Goal: Transaction & Acquisition: Purchase product/service

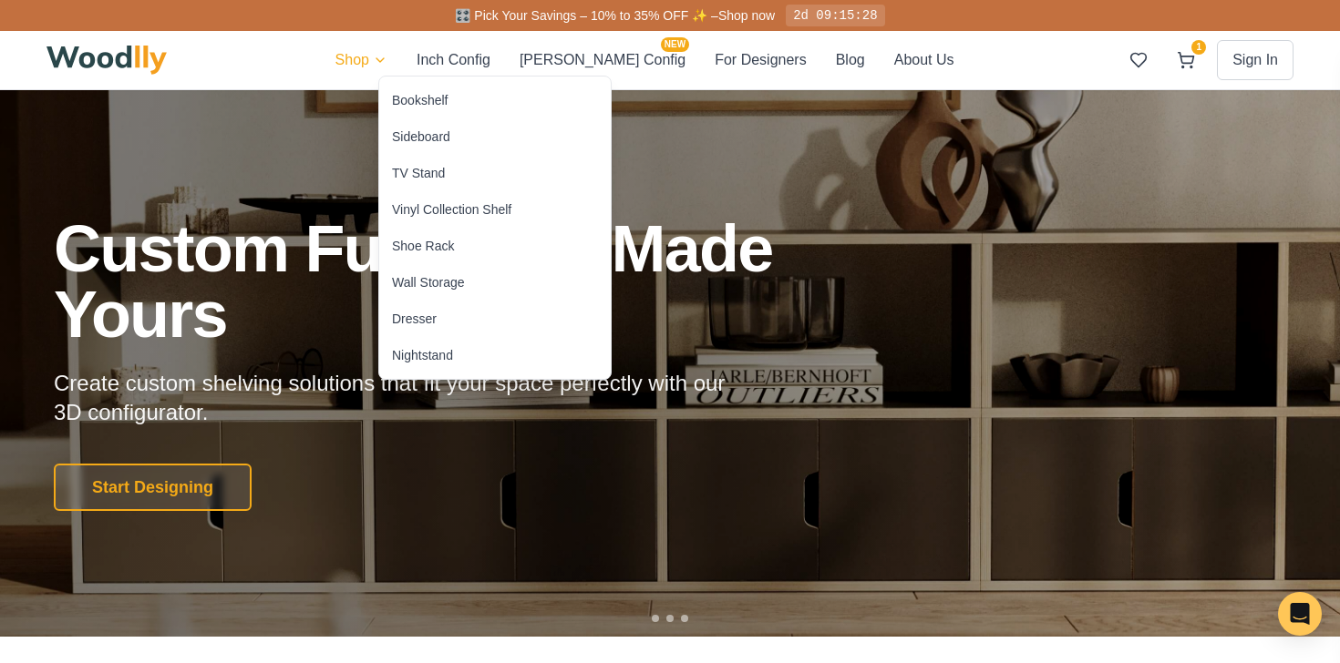
click at [407, 101] on div "Bookshelf" at bounding box center [420, 100] width 56 height 18
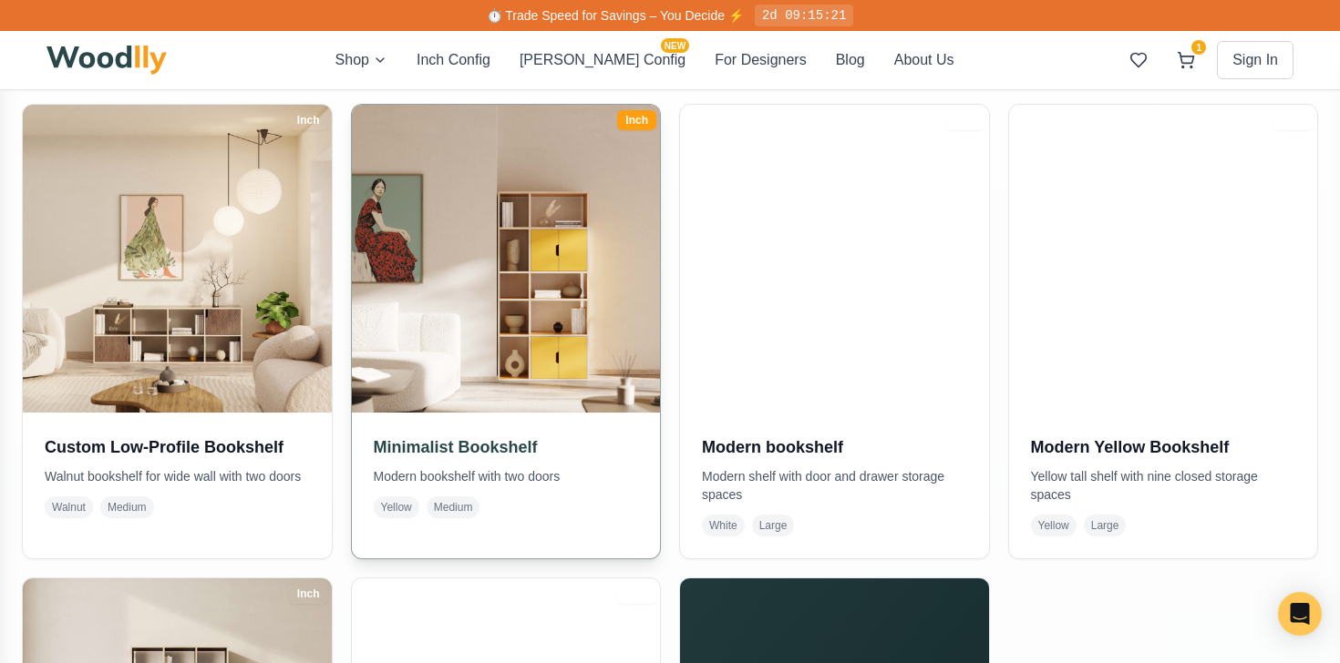
scroll to position [833, 0]
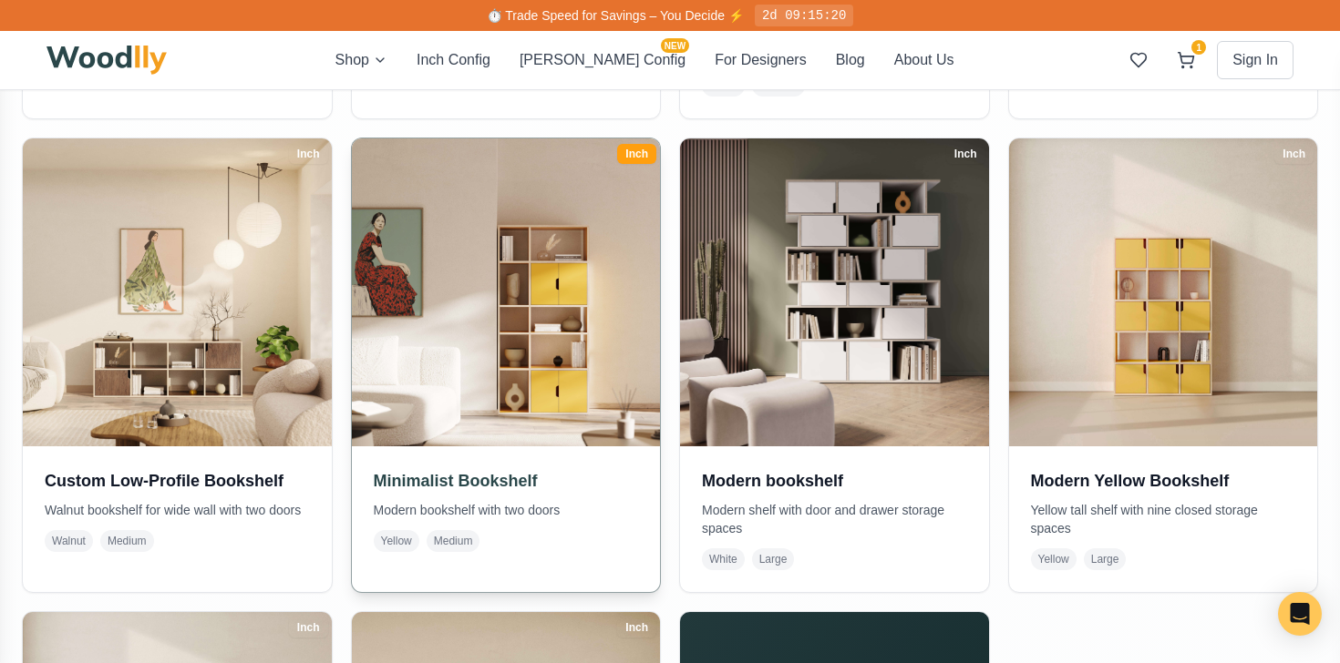
click at [506, 366] on img at bounding box center [506, 292] width 324 height 324
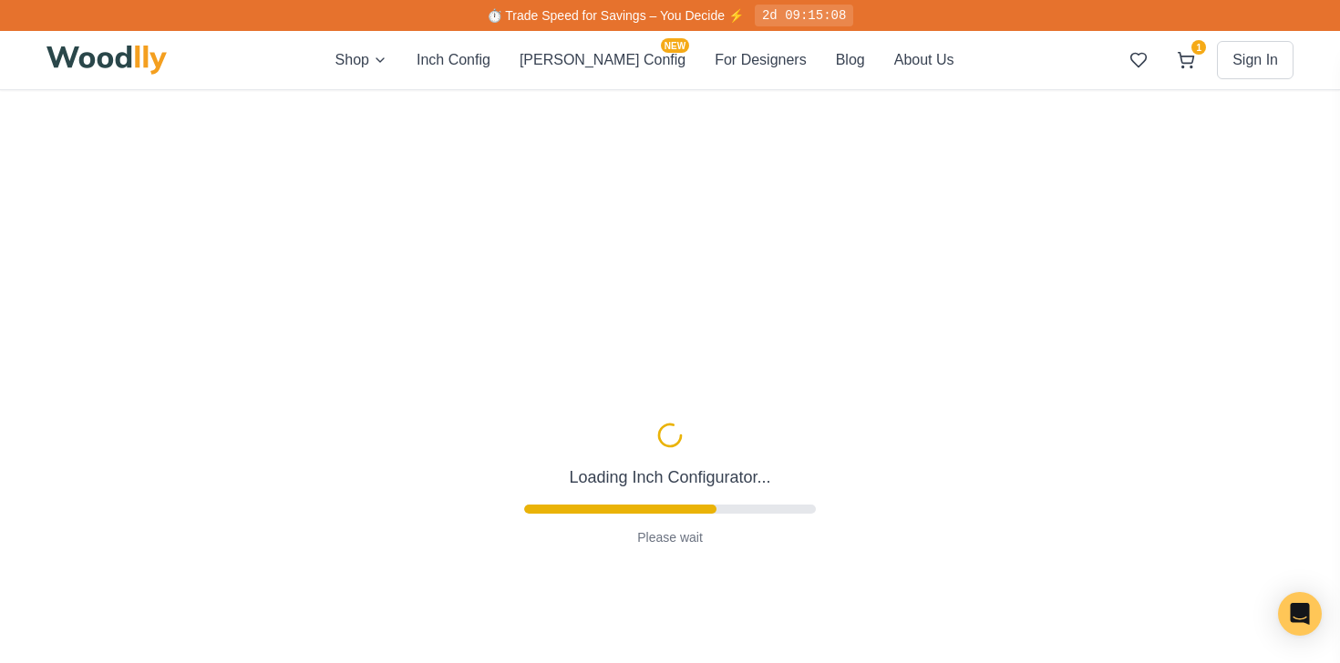
type input "-5"
type input "32"
type input "5"
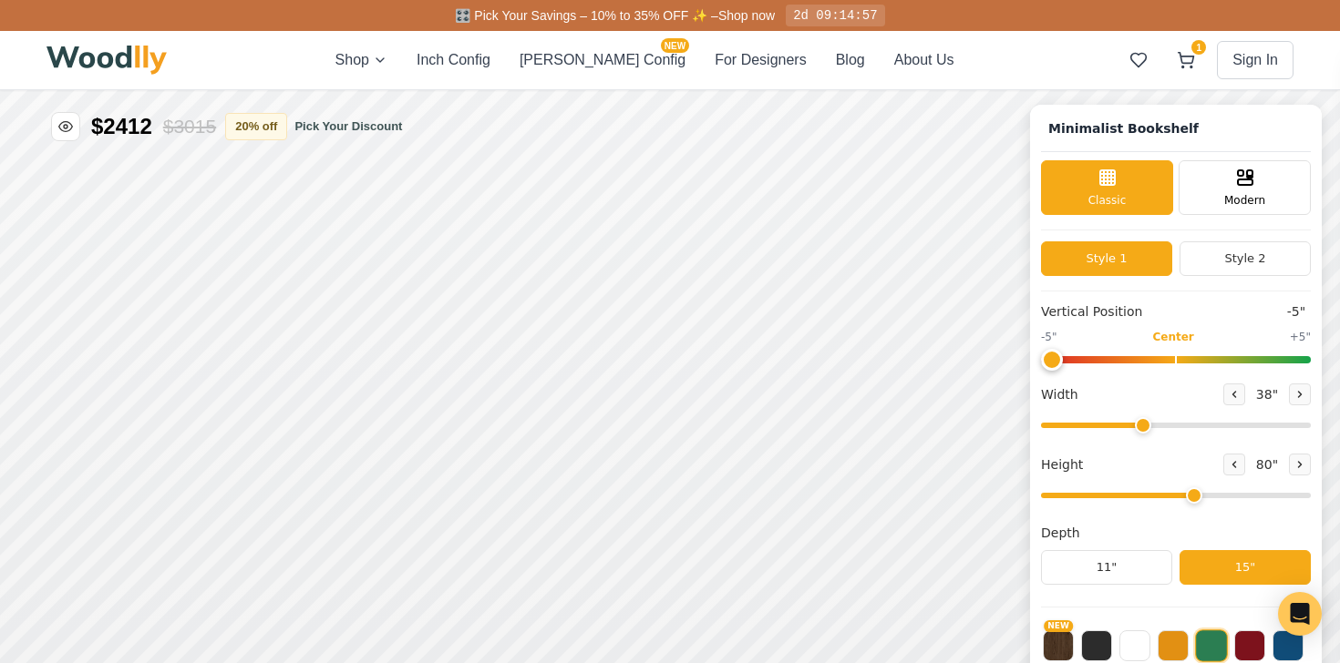
drag, startPoint x: 1120, startPoint y: 428, endPoint x: 1142, endPoint y: 429, distance: 21.9
type input "38"
click at [1142, 428] on input "range" at bounding box center [1176, 425] width 270 height 5
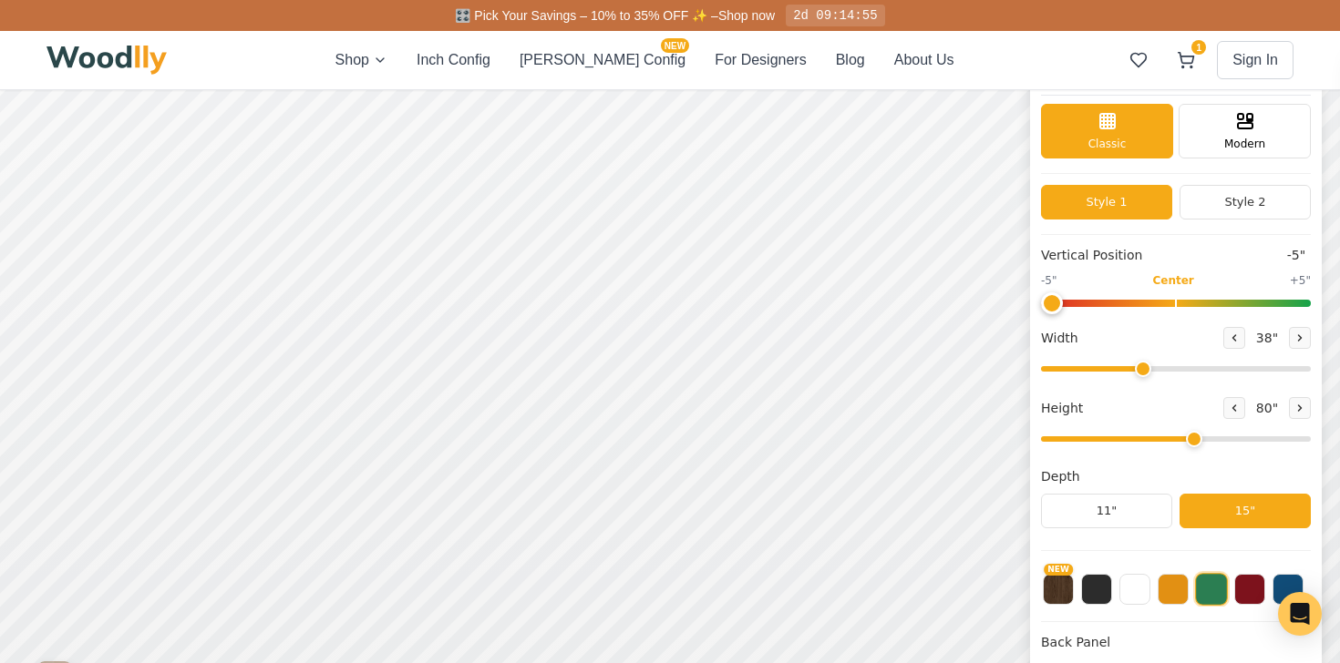
scroll to position [69, 0]
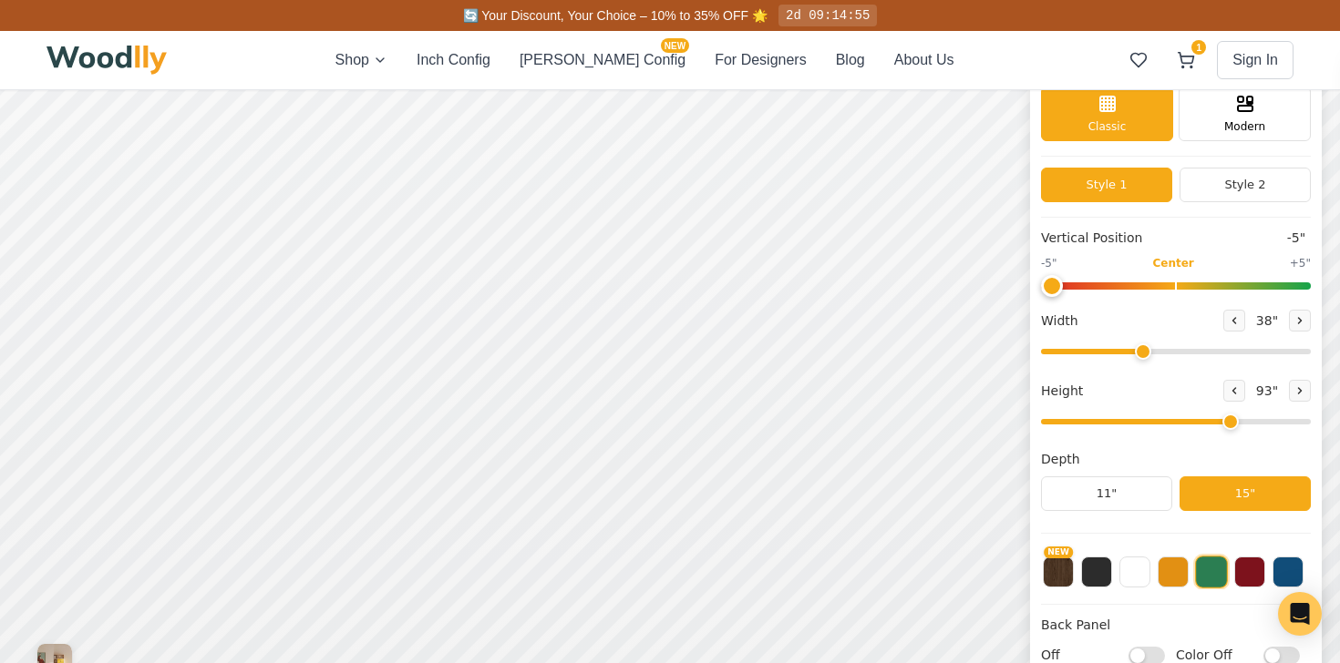
type input "5"
click at [1197, 419] on input "range" at bounding box center [1176, 421] width 270 height 5
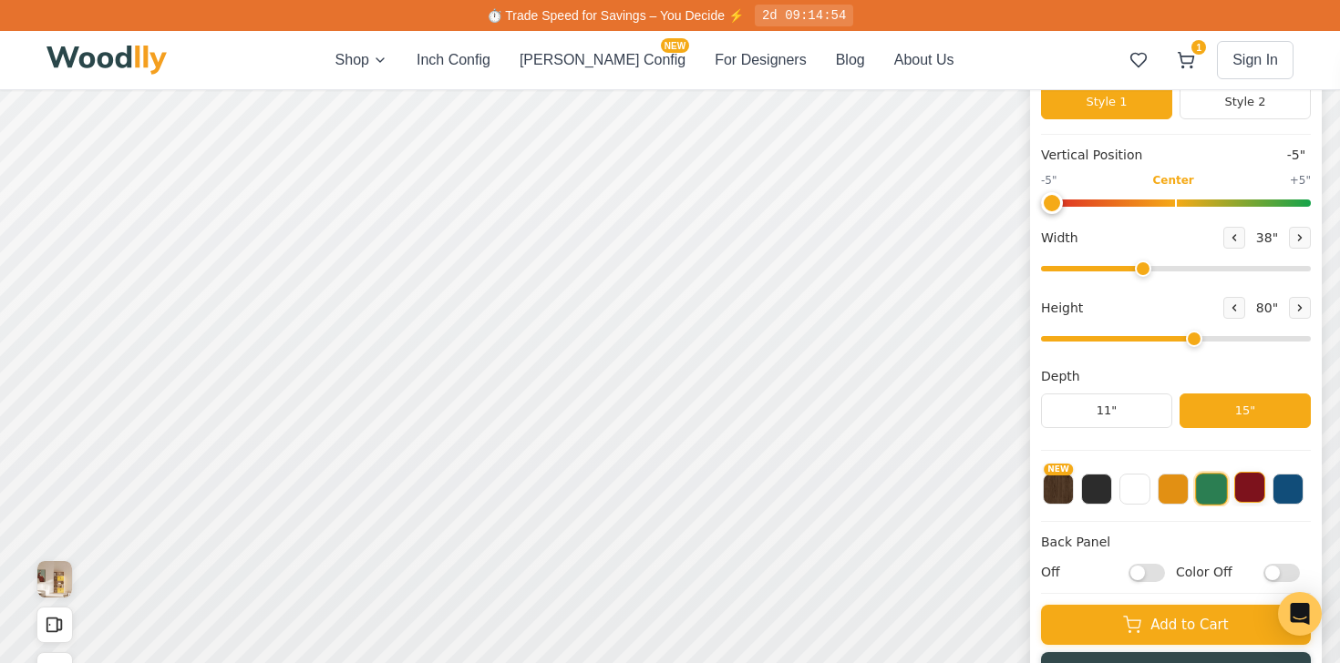
scroll to position [151, 0]
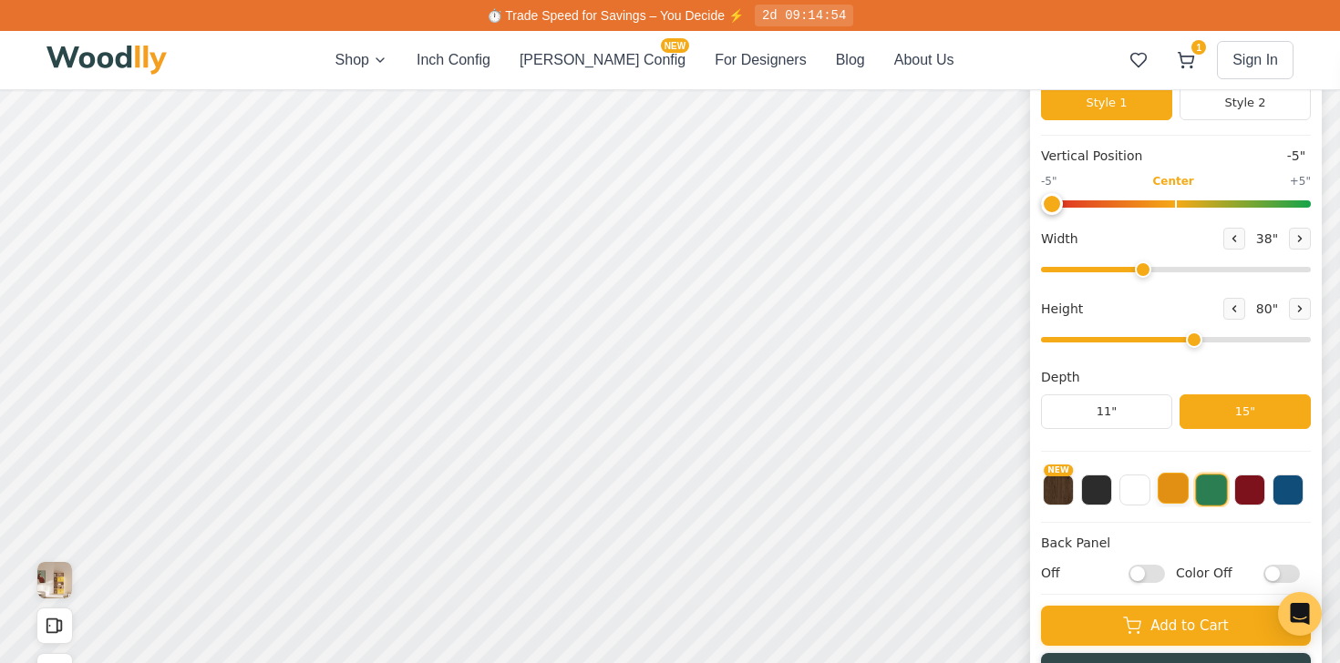
click at [1164, 503] on button at bounding box center [1172, 488] width 31 height 31
click at [1290, 484] on button at bounding box center [1287, 488] width 31 height 31
click at [1252, 488] on button at bounding box center [1249, 488] width 31 height 31
click at [1299, 494] on button at bounding box center [1287, 488] width 31 height 31
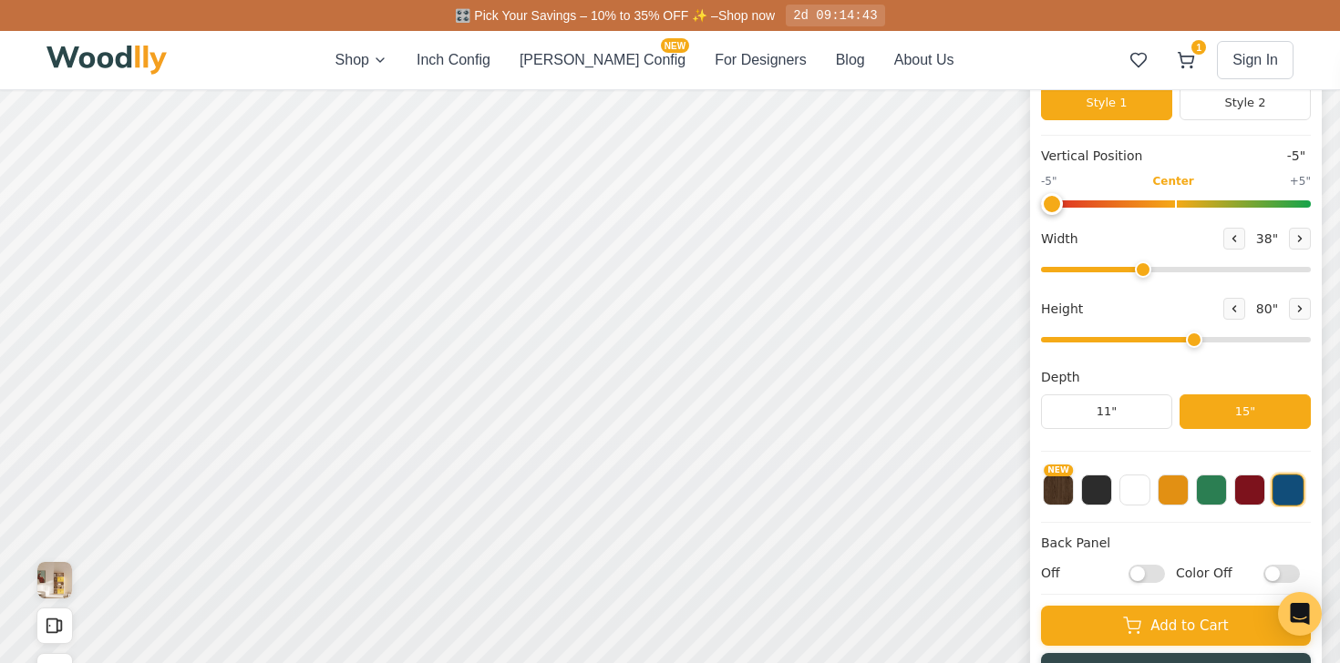
click at [1037, 488] on div "Minimalist Bookshelf Classic Modern Style 1 Style 2 Vertical Position -5" -5" C…" at bounding box center [1176, 329] width 292 height 751
click at [1056, 488] on button "NEW" at bounding box center [1058, 488] width 31 height 31
click at [1284, 480] on button at bounding box center [1287, 488] width 31 height 31
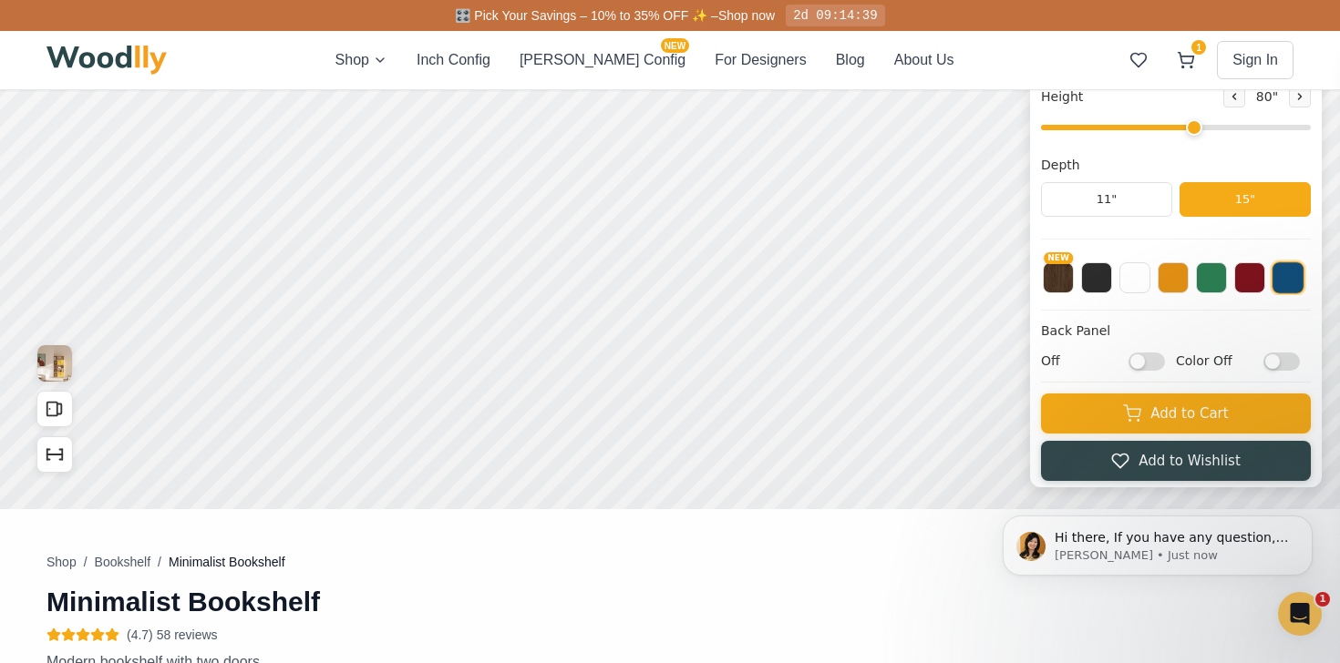
scroll to position [1, 0]
click at [1278, 362] on input "Color Off" at bounding box center [1281, 361] width 36 height 18
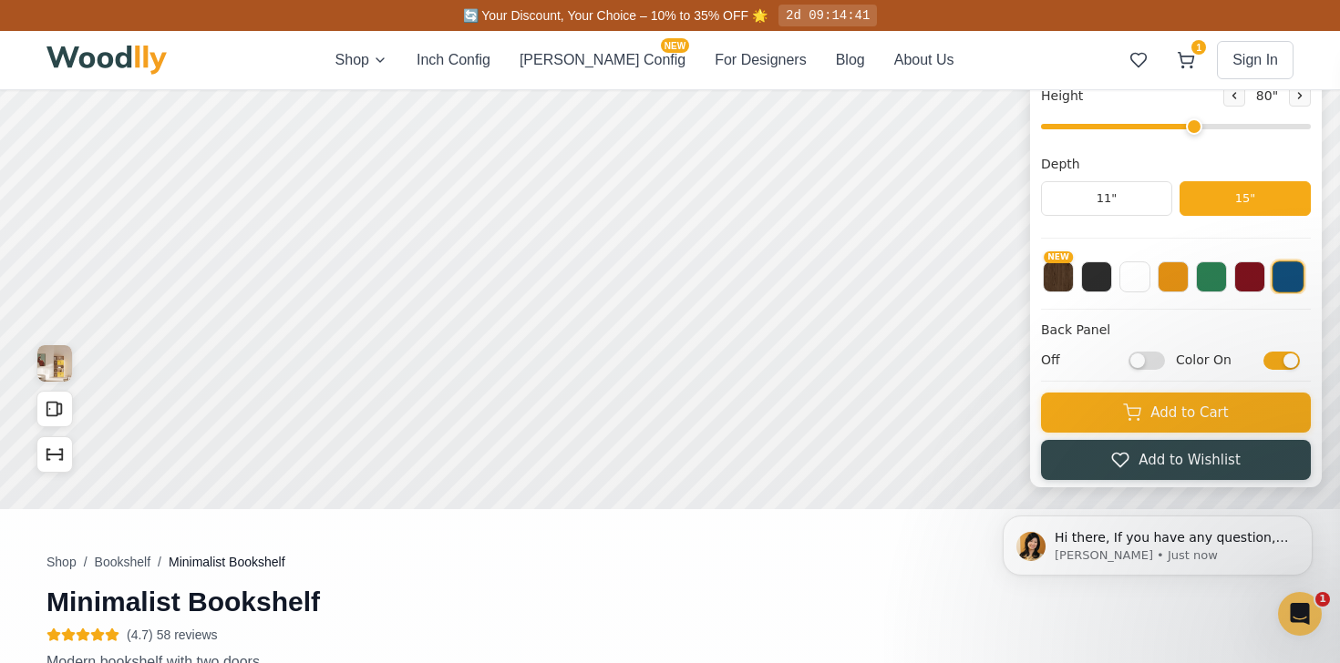
click at [1278, 362] on input "Color On" at bounding box center [1281, 361] width 36 height 18
checkbox input "false"
click at [1150, 370] on input "Off" at bounding box center [1146, 361] width 36 height 18
click at [1150, 370] on input "On" at bounding box center [1146, 361] width 36 height 18
click at [1150, 370] on input "Off" at bounding box center [1146, 361] width 36 height 18
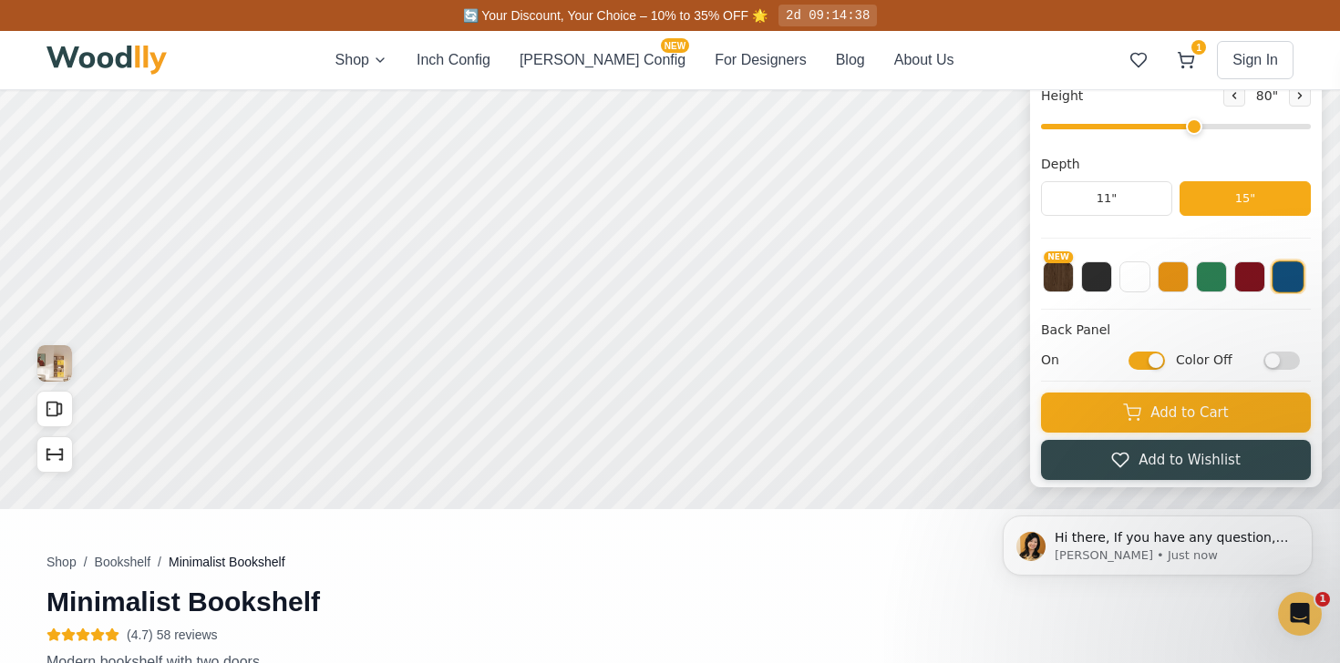
click at [1150, 370] on input "On" at bounding box center [1146, 361] width 36 height 18
checkbox input "false"
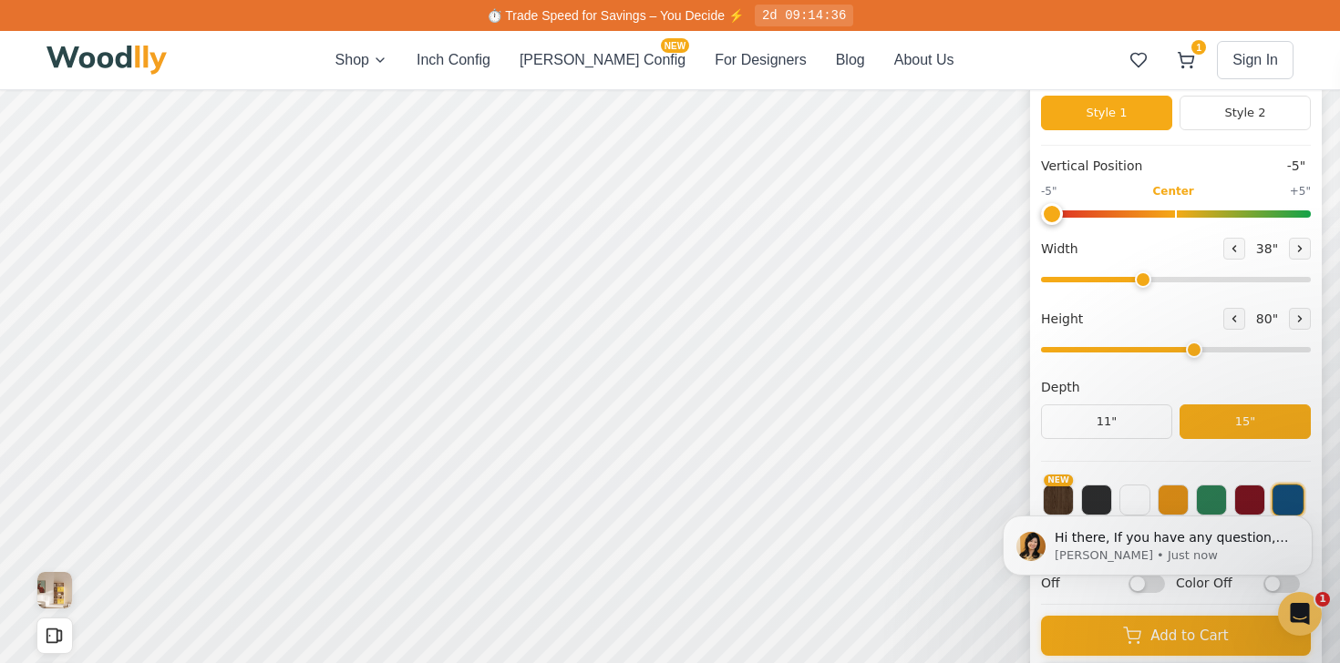
scroll to position [177, 0]
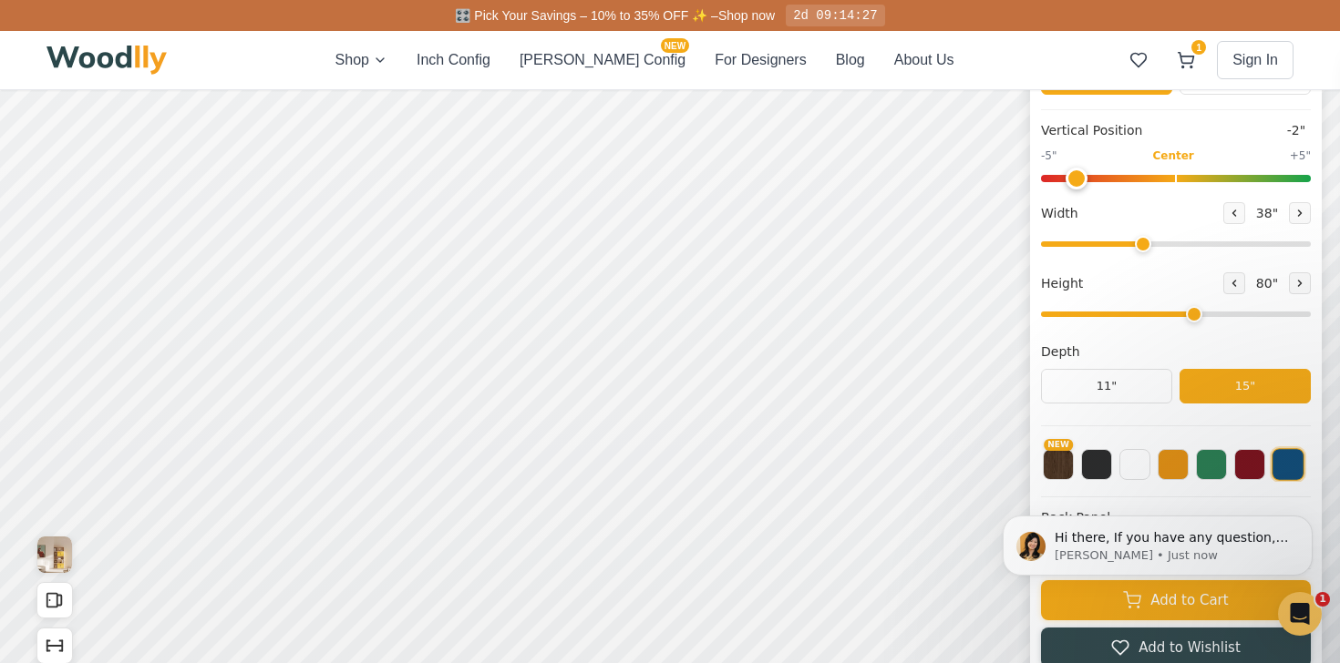
type input "-5"
drag, startPoint x: 1048, startPoint y: 179, endPoint x: 1002, endPoint y: 190, distance: 46.9
click at [1041, 182] on input "range" at bounding box center [1176, 178] width 270 height 7
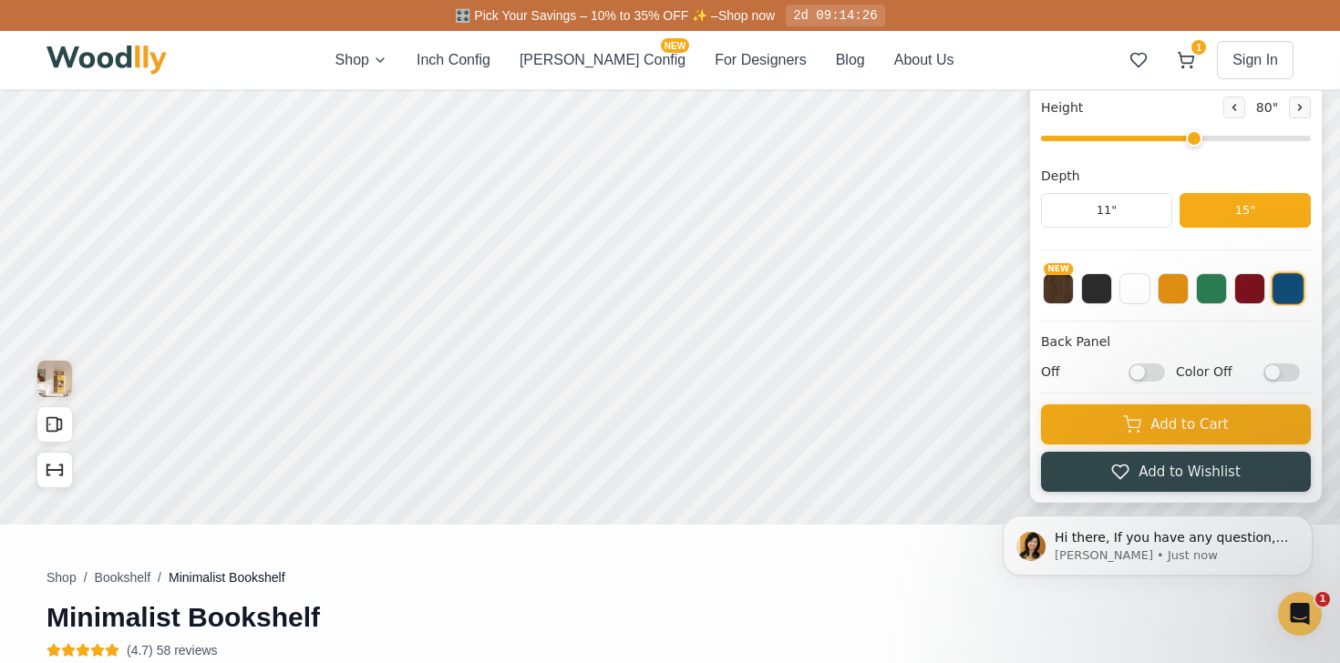
scroll to position [354, 0]
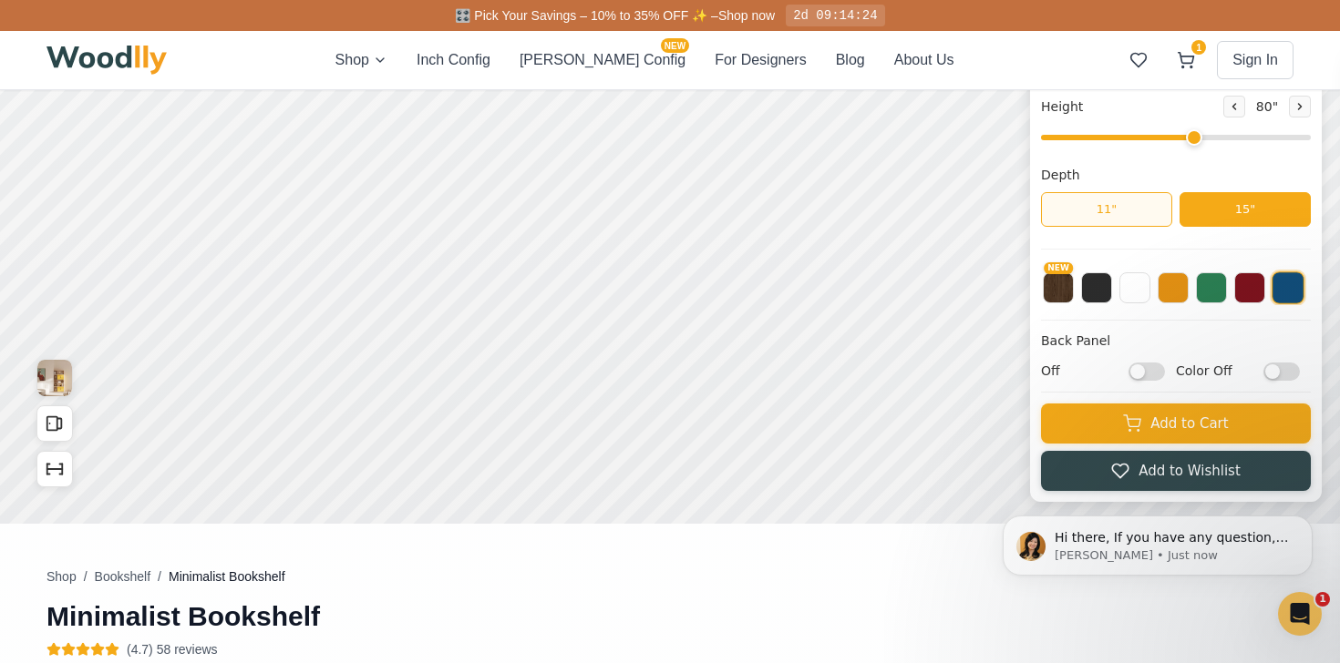
click at [1129, 213] on button "11"" at bounding box center [1106, 209] width 131 height 35
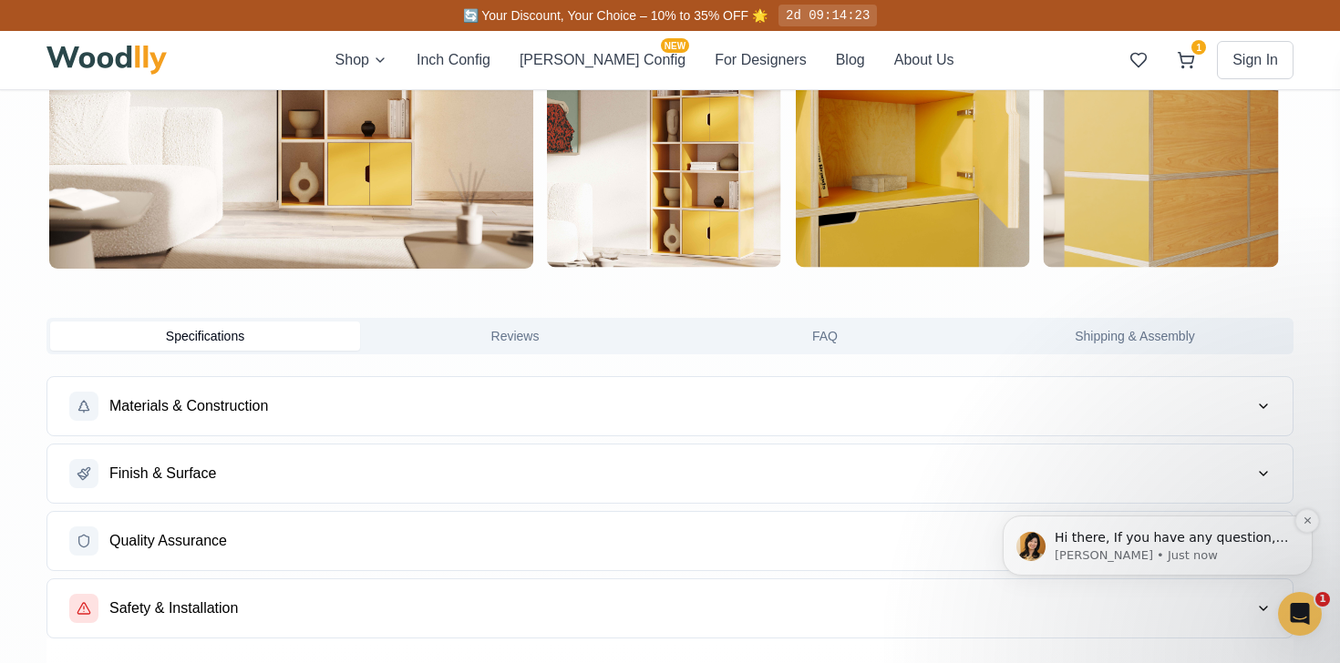
scroll to position [0, 0]
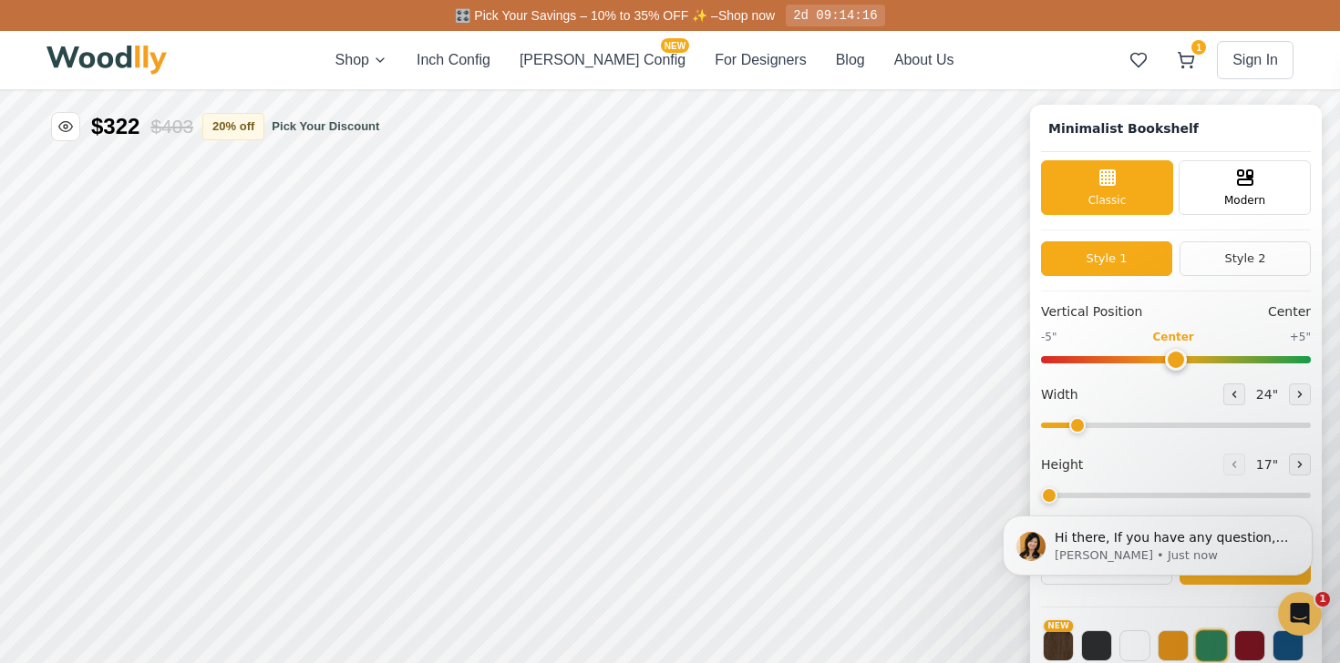
type input "-5"
type input "32"
type input "5"
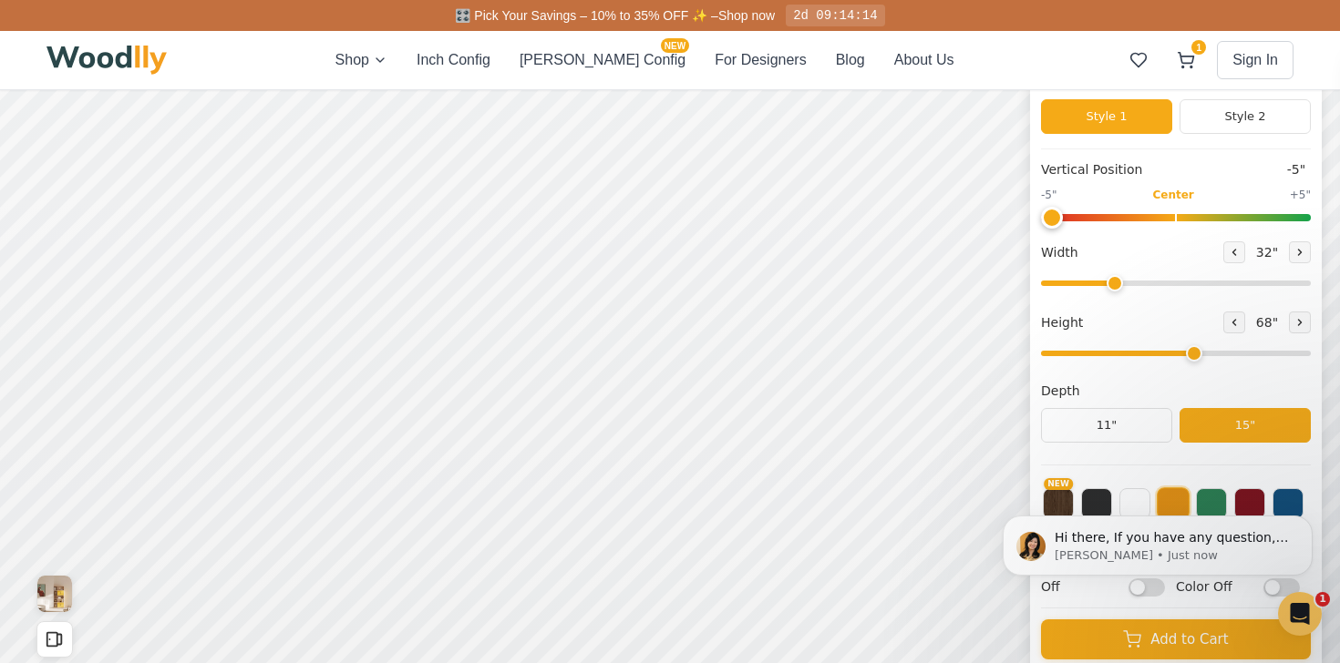
scroll to position [161, 0]
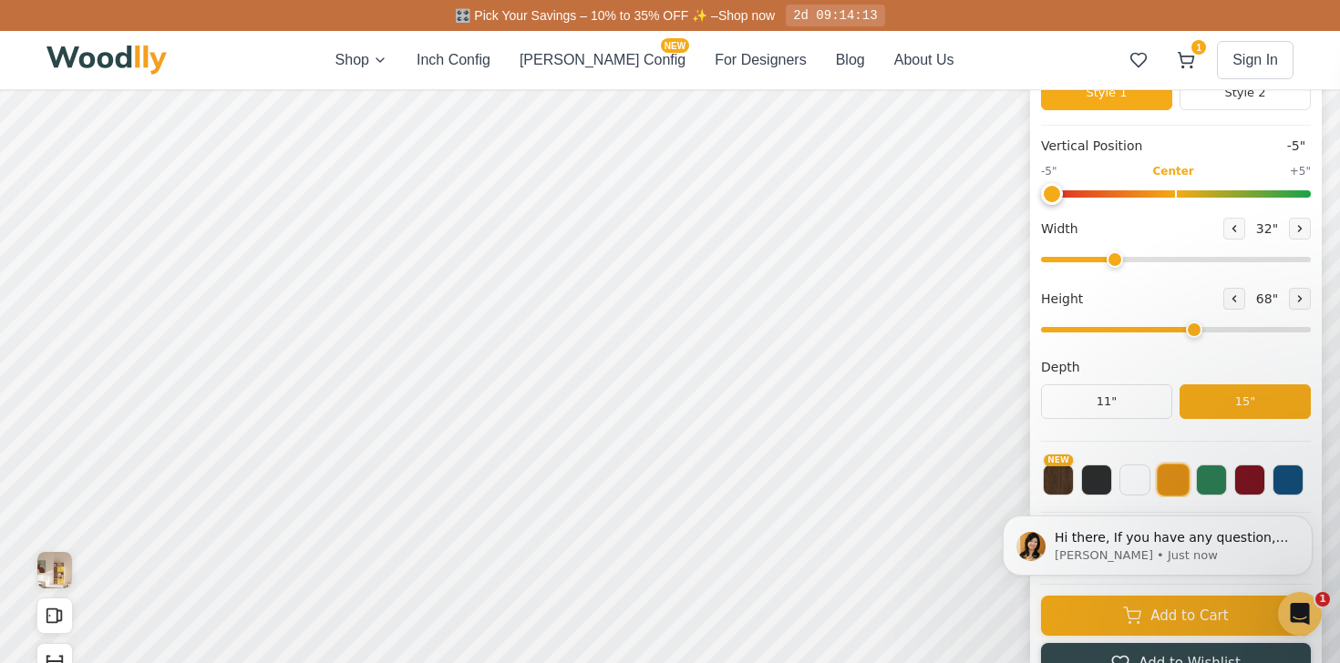
click at [1163, 487] on body "Hi there, If you have any question, we are right here for you. 😊 [PERSON_NAME] …" at bounding box center [1157, 546] width 350 height 122
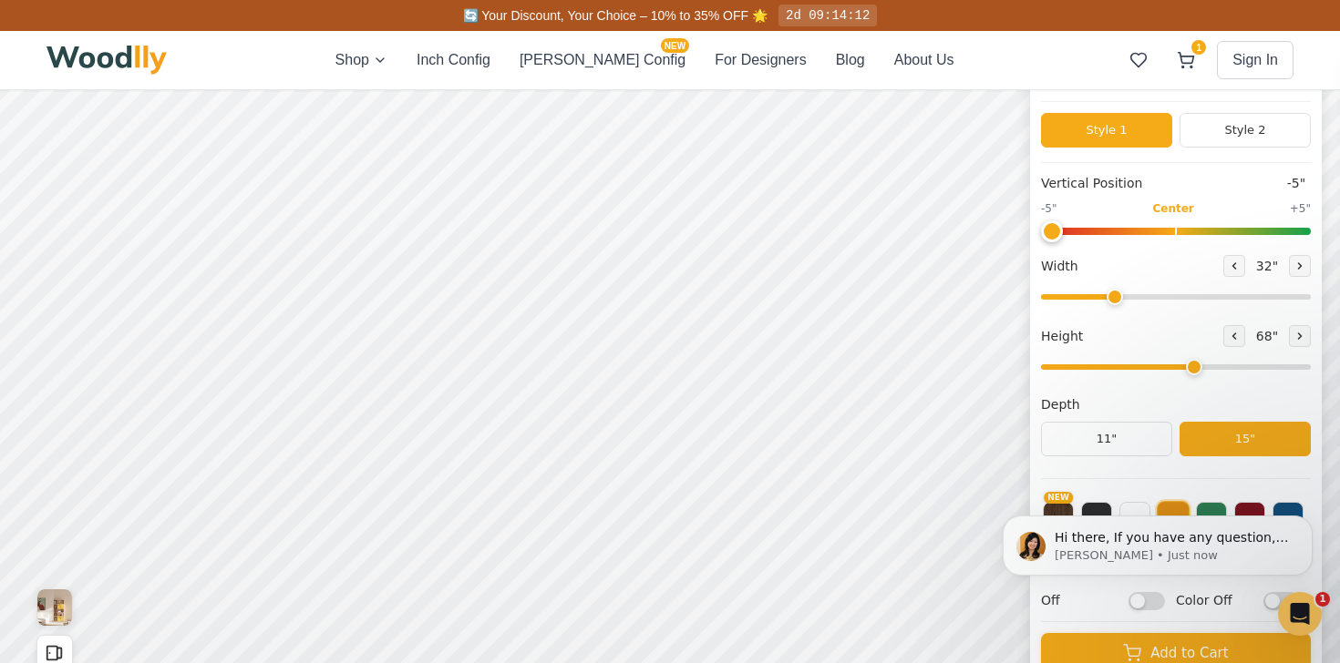
scroll to position [45, 0]
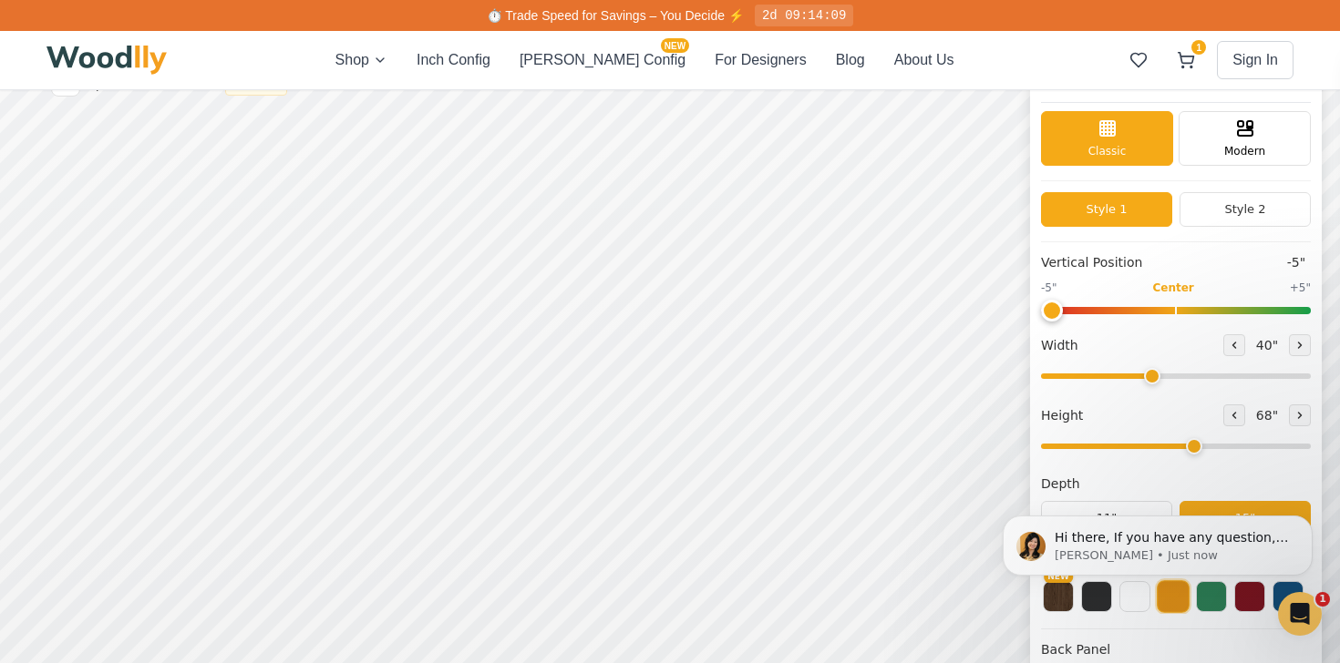
drag, startPoint x: 1115, startPoint y: 375, endPoint x: 1150, endPoint y: 375, distance: 34.6
type input "40"
click at [1150, 375] on input "range" at bounding box center [1176, 376] width 270 height 5
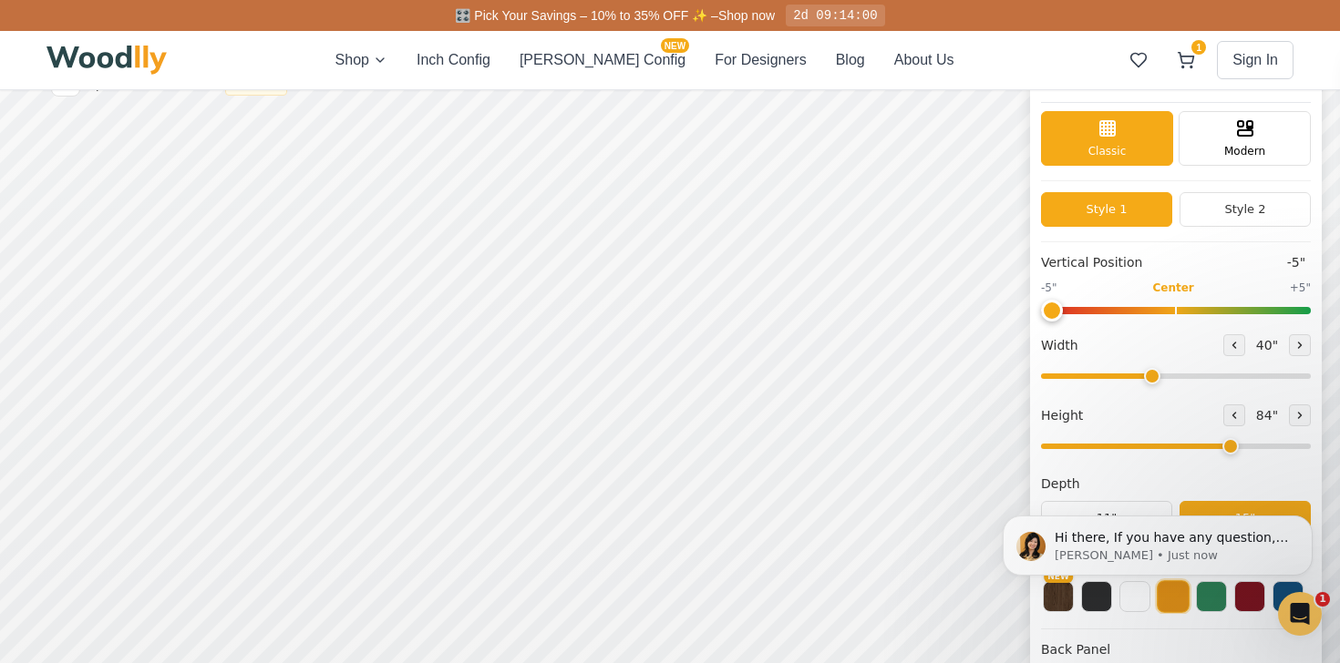
drag, startPoint x: 1188, startPoint y: 441, endPoint x: 1216, endPoint y: 443, distance: 27.4
type input "6"
click at [1216, 444] on input "range" at bounding box center [1176, 446] width 270 height 5
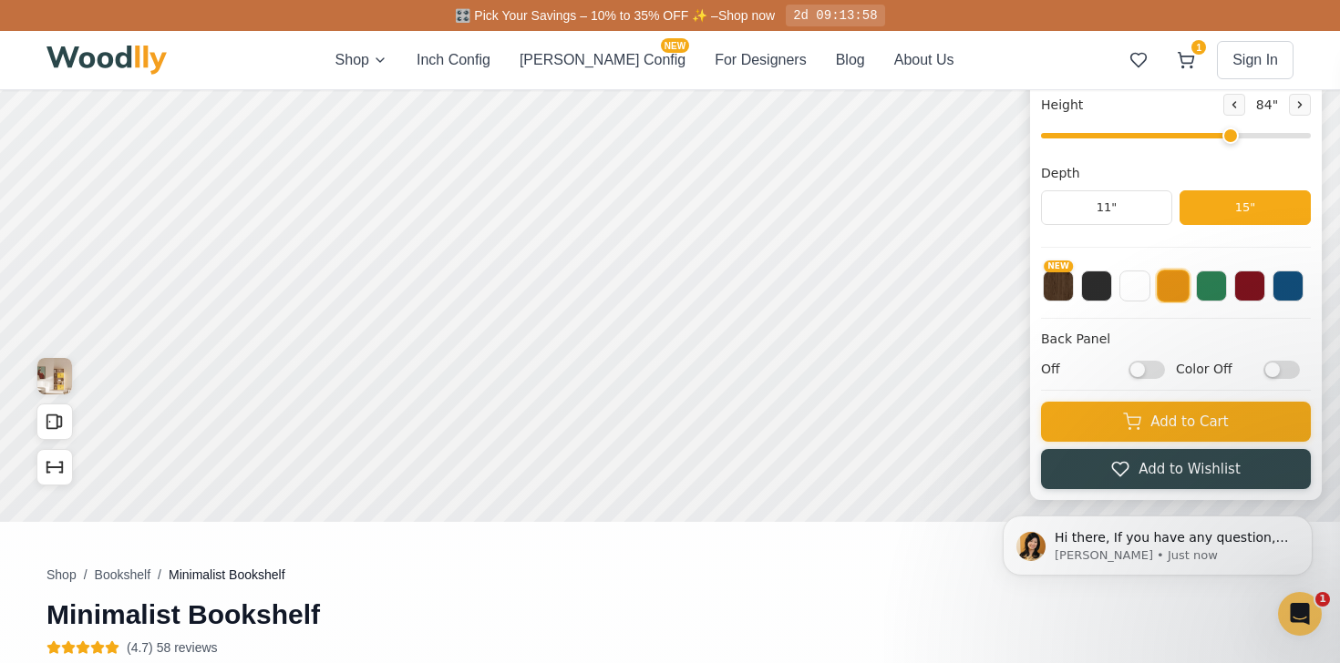
scroll to position [359, 0]
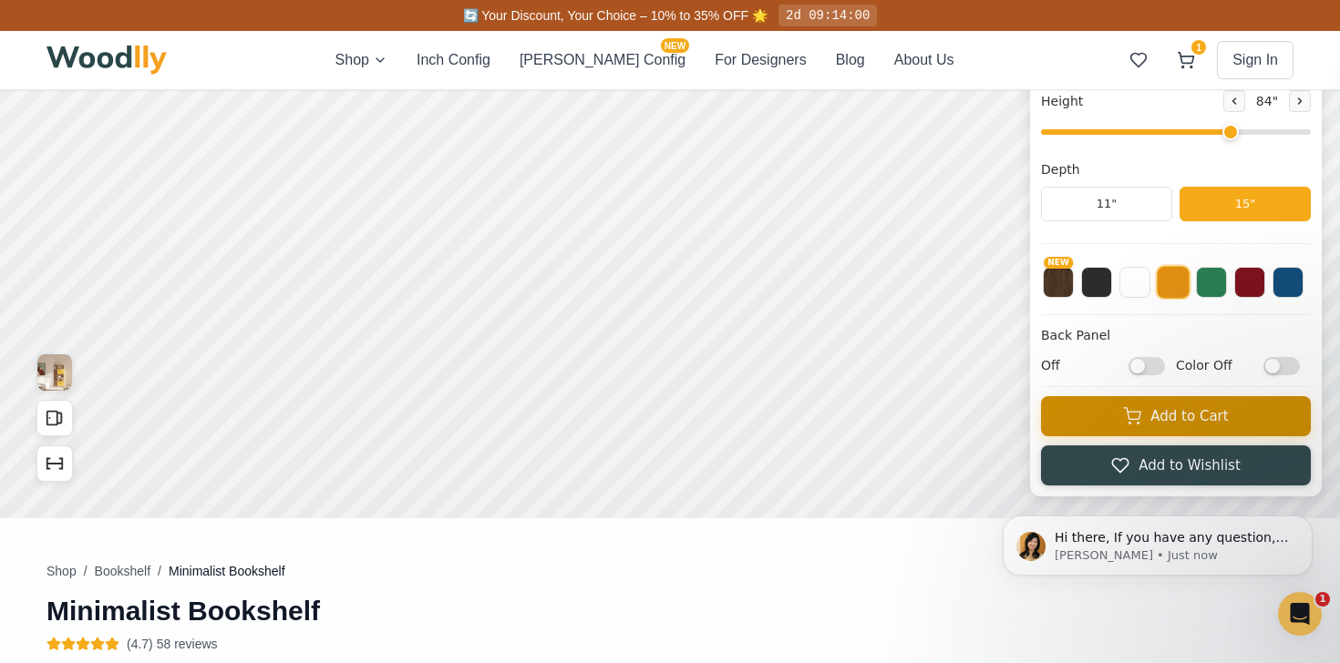
click at [1176, 418] on button "Add to Cart" at bounding box center [1176, 416] width 270 height 40
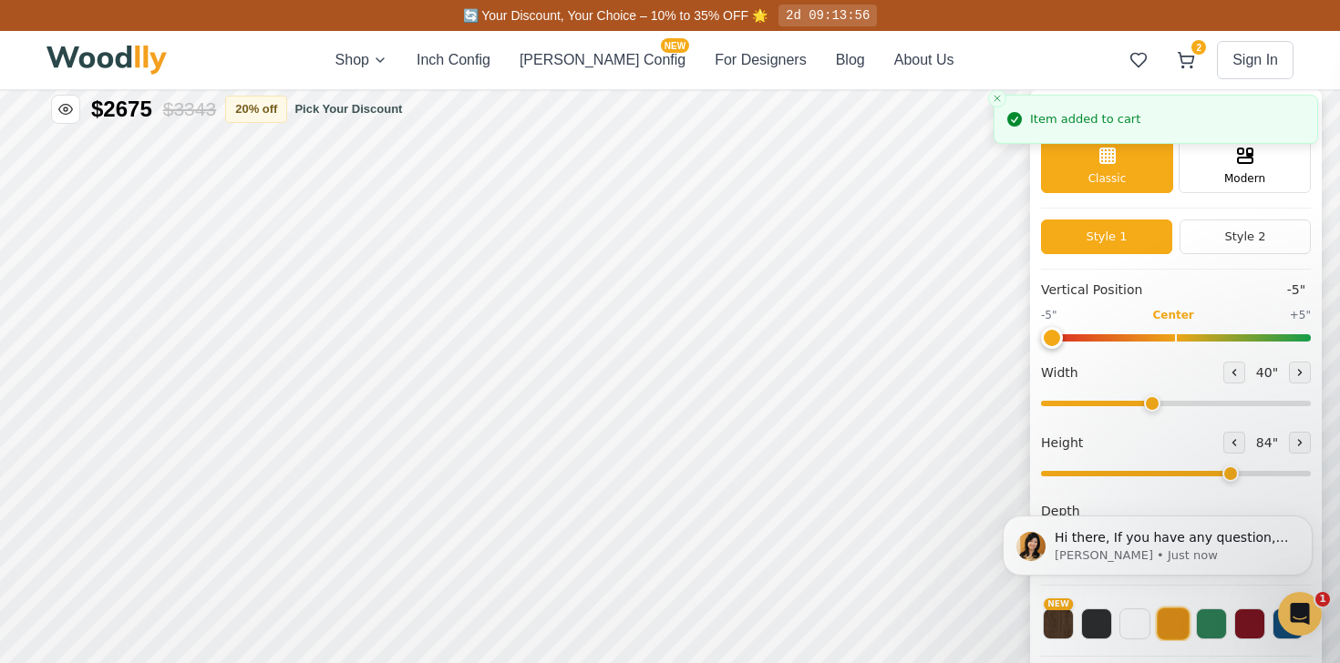
scroll to position [0, 0]
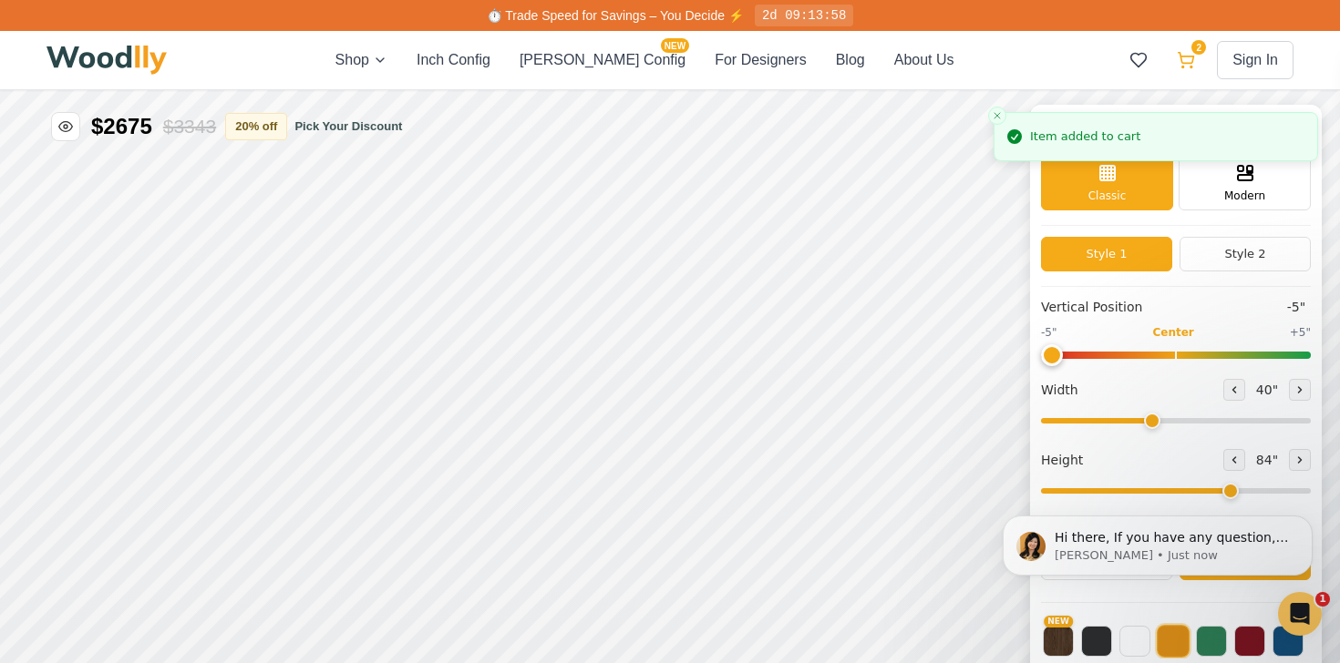
click at [1182, 52] on icon at bounding box center [1186, 60] width 18 height 18
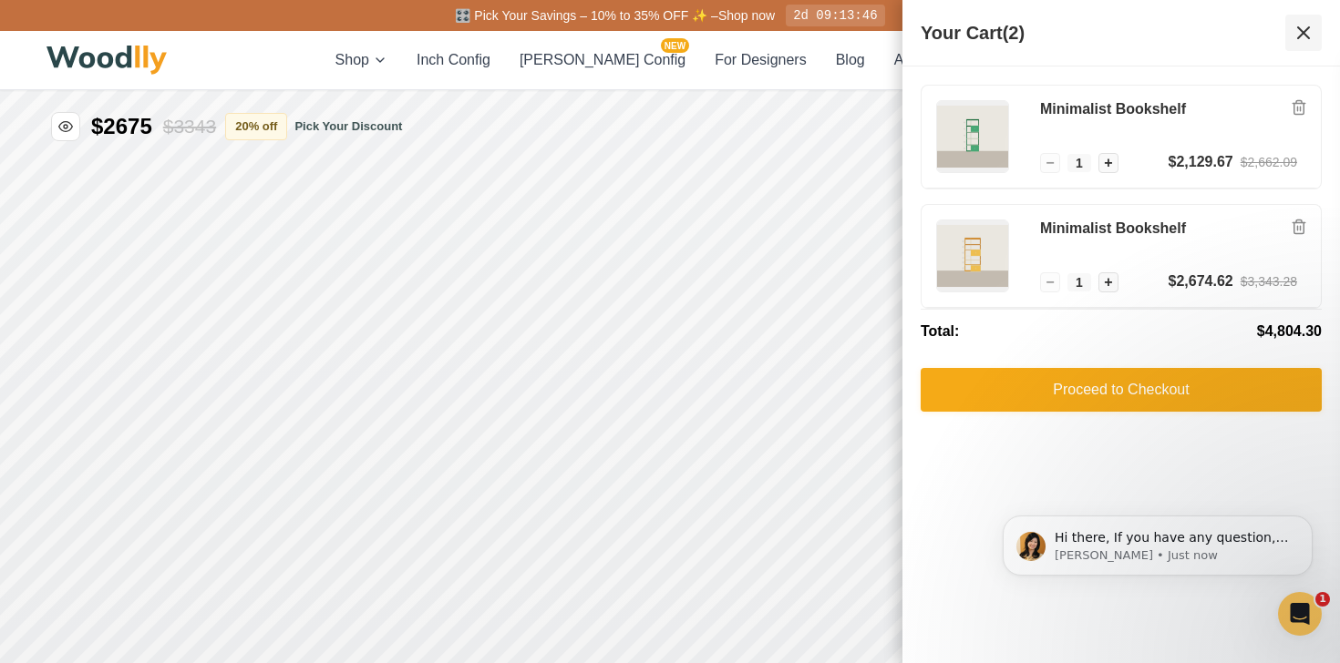
click at [1298, 36] on icon at bounding box center [1303, 32] width 11 height 11
